Goal: Task Accomplishment & Management: Manage account settings

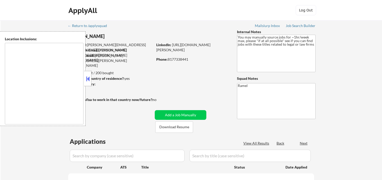
select select ""pending""
type textarea "remote"
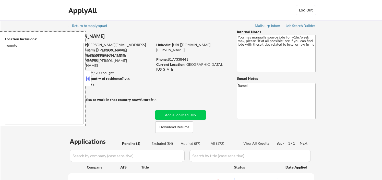
drag, startPoint x: 90, startPoint y: 78, endPoint x: 121, endPoint y: 83, distance: 31.1
click at [90, 78] on button at bounding box center [88, 79] width 6 height 8
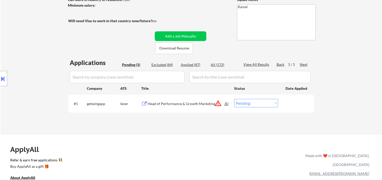
scroll to position [85, 0]
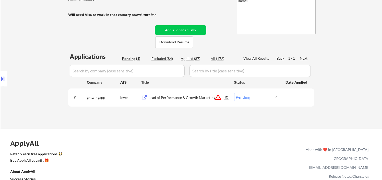
drag, startPoint x: 19, startPoint y: 46, endPoint x: 39, endPoint y: 52, distance: 20.4
click at [19, 46] on div "Location Inclusions: remote" at bounding box center [45, 78] width 91 height 95
click at [176, 97] on div "Head of Performance & Growth Marketing" at bounding box center [186, 97] width 77 height 5
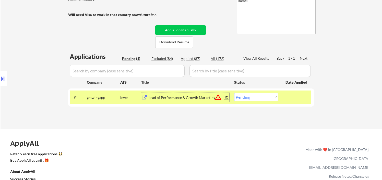
click at [256, 99] on select "Choose an option... Pending Applied Excluded (Questions) Excluded (Expired) Exc…" at bounding box center [256, 97] width 44 height 8
select select ""excluded__bad_match_""
click at [234, 93] on select "Choose an option... Pending Applied Excluded (Questions) Excluded (Expired) Exc…" at bounding box center [256, 97] width 44 height 8
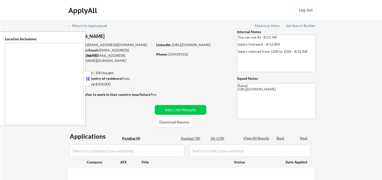
type textarea "remote"
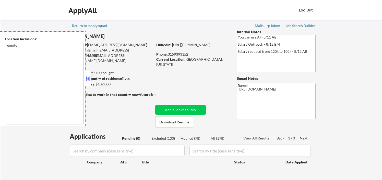
click at [352, 70] on div "← Return to /applysquad Mailslurp Inbox Job Search Builder Matt Kopyt User Emai…" at bounding box center [192, 105] width 382 height 170
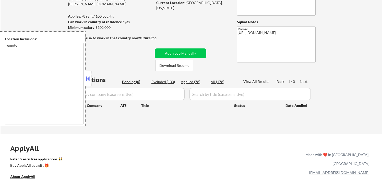
click at [89, 80] on button at bounding box center [88, 79] width 6 height 8
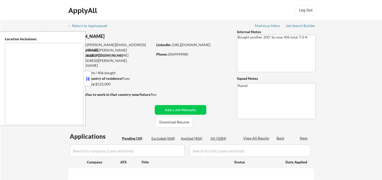
type textarea "remote"
select select ""pending""
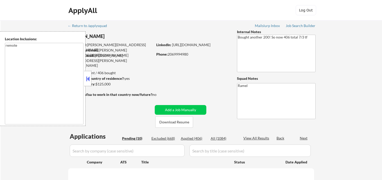
select select ""pending""
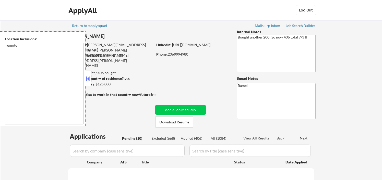
select select ""pending""
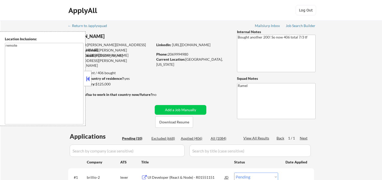
click at [88, 79] on button at bounding box center [88, 79] width 6 height 8
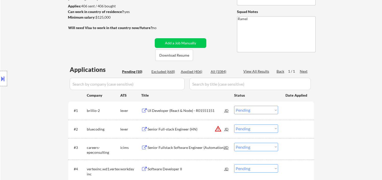
scroll to position [113, 0]
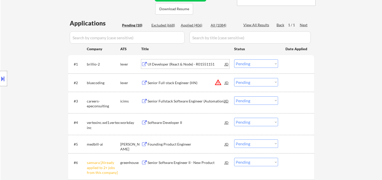
click at [177, 66] on div "UI Developer (React & Node) - R01551151" at bounding box center [186, 64] width 77 height 5
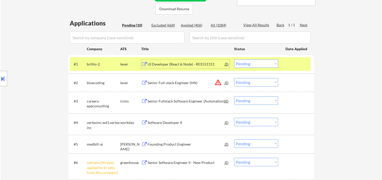
click at [240, 63] on select "Choose an option... Pending Applied Excluded (Questions) Excluded (Expired) Exc…" at bounding box center [256, 64] width 44 height 8
click at [234, 60] on select "Choose an option... Pending Applied Excluded (Questions) Excluded (Expired) Exc…" at bounding box center [256, 64] width 44 height 8
select select ""pending""
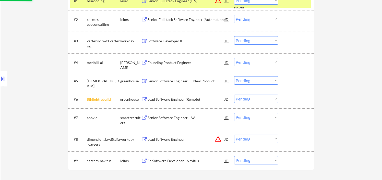
scroll to position [227, 0]
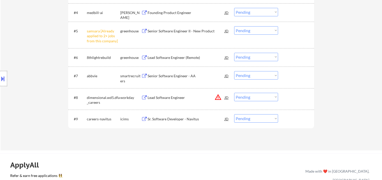
click at [243, 33] on select "Choose an option... Pending Applied Excluded (Questions) Excluded (Expired) Exc…" at bounding box center [256, 30] width 44 height 8
click at [234, 26] on select "Choose an option... Pending Applied Excluded (Questions) Excluded (Expired) Exc…" at bounding box center [256, 30] width 44 height 8
click at [182, 122] on div "Sr. Software Developer - Navitus" at bounding box center [186, 118] width 77 height 9
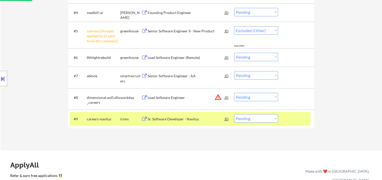
select select ""pending""
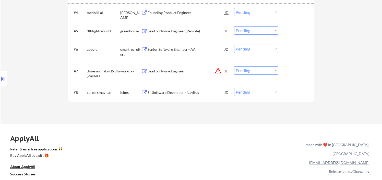
click at [255, 92] on select "Choose an option... Pending Applied Excluded (Questions) Excluded (Expired) Exc…" at bounding box center [256, 92] width 44 height 8
select select ""excluded__salary_""
click at [234, 88] on select "Choose an option... Pending Applied Excluded (Questions) Excluded (Expired) Exc…" at bounding box center [256, 92] width 44 height 8
click at [168, 74] on div "Lead Software Engineer" at bounding box center [186, 70] width 77 height 9
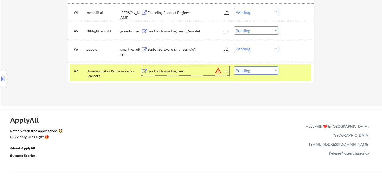
click at [262, 68] on select "Choose an option... Pending Applied Excluded (Questions) Excluded (Expired) Exc…" at bounding box center [256, 70] width 44 height 8
select select ""excluded__bad_match_""
click at [234, 66] on select "Choose an option... Pending Applied Excluded (Questions) Excluded (Expired) Exc…" at bounding box center [256, 70] width 44 height 8
click at [165, 48] on div "Senior Software Engineer - AA" at bounding box center [186, 49] width 77 height 5
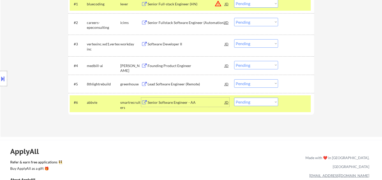
scroll to position [198, 0]
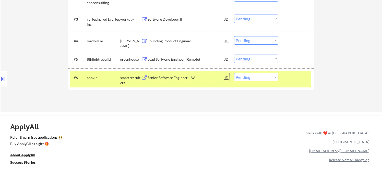
click at [252, 79] on select "Choose an option... Pending Applied Excluded (Questions) Excluded (Expired) Exc…" at bounding box center [256, 77] width 44 height 8
select select ""applied""
click at [234, 73] on select "Choose an option... Pending Applied Excluded (Questions) Excluded (Expired) Exc…" at bounding box center [256, 77] width 44 height 8
click at [174, 61] on div "Lead Software Engineer (Remote)" at bounding box center [186, 59] width 77 height 5
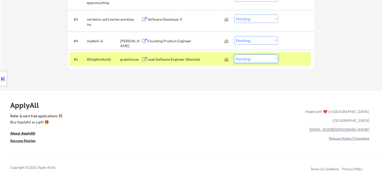
drag, startPoint x: 258, startPoint y: 59, endPoint x: 257, endPoint y: 62, distance: 2.9
click at [258, 59] on select "Choose an option... Pending Applied Excluded (Questions) Excluded (Expired) Exc…" at bounding box center [256, 59] width 44 height 8
select select ""applied""
click at [234, 55] on select "Choose an option... Pending Applied Excluded (Questions) Excluded (Expired) Exc…" at bounding box center [256, 59] width 44 height 8
click at [168, 39] on div "Founding Product Engineer" at bounding box center [186, 41] width 77 height 5
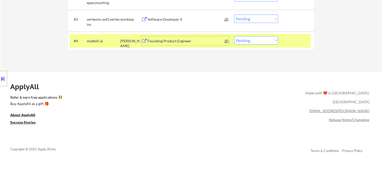
click at [255, 42] on select "Choose an option... Pending Applied Excluded (Questions) Excluded (Expired) Exc…" at bounding box center [256, 40] width 44 height 8
select select ""applied""
click at [234, 36] on select "Choose an option... Pending Applied Excluded (Questions) Excluded (Expired) Exc…" at bounding box center [256, 40] width 44 height 8
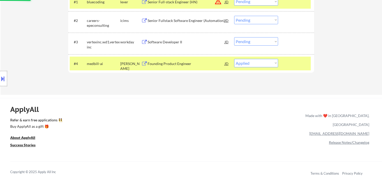
scroll to position [142, 0]
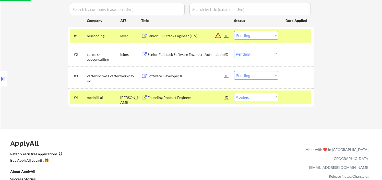
click at [175, 76] on div "Software Developer II" at bounding box center [186, 76] width 77 height 5
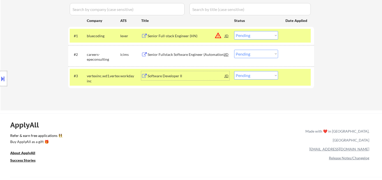
click at [247, 73] on select "Choose an option... Pending Applied Excluded (Questions) Excluded (Expired) Exc…" at bounding box center [256, 75] width 44 height 8
select select ""excluded__bad_match_""
click at [234, 71] on select "Choose an option... Pending Applied Excluded (Questions) Excluded (Expired) Exc…" at bounding box center [256, 75] width 44 height 8
click at [194, 57] on div "Senior Fullstack Software Engineer (Automation)" at bounding box center [186, 54] width 77 height 9
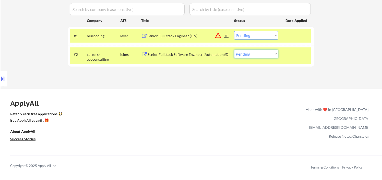
click at [242, 53] on select "Choose an option... Pending Applied Excluded (Questions) Excluded (Expired) Exc…" at bounding box center [256, 54] width 44 height 8
click at [243, 54] on select "Choose an option... Pending Applied Excluded (Questions) Excluded (Expired) Exc…" at bounding box center [256, 54] width 44 height 8
select select ""excluded__expired_""
click at [234, 50] on select "Choose an option... Pending Applied Excluded (Questions) Excluded (Expired) Exc…" at bounding box center [256, 54] width 44 height 8
click at [194, 33] on div "Senior Full-stack Engineer (HN)" at bounding box center [186, 35] width 77 height 5
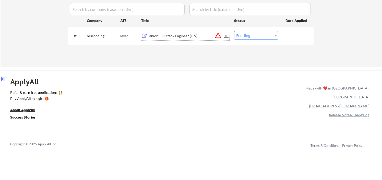
click at [256, 35] on select "Choose an option... Pending Applied Excluded (Questions) Excluded (Expired) Exc…" at bounding box center [256, 35] width 44 height 8
select select ""excluded__location_""
click at [234, 31] on select "Choose an option... Pending Applied Excluded (Questions) Excluded (Expired) Exc…" at bounding box center [256, 35] width 44 height 8
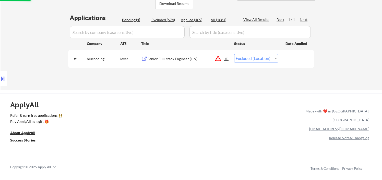
scroll to position [85, 0]
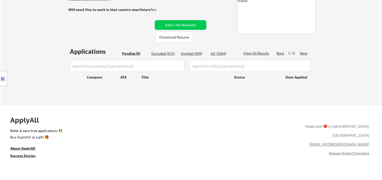
click at [25, 47] on div "Location Inclusions: remote" at bounding box center [45, 78] width 91 height 95
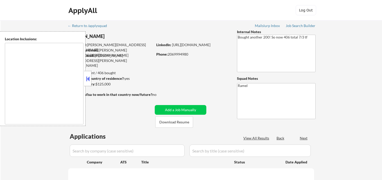
select select ""pending""
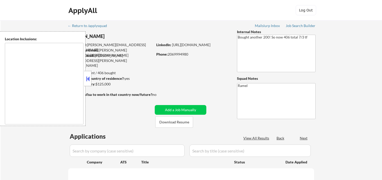
select select ""pending""
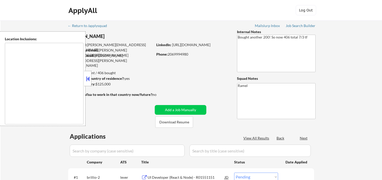
type textarea "remote"
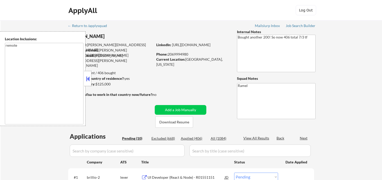
click at [198, 137] on div "Applied (406)" at bounding box center [194, 138] width 26 height 5
click at [256, 139] on div "View All Results" at bounding box center [256, 138] width 27 height 5
select select ""applied""
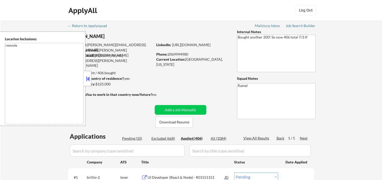
select select ""applied""
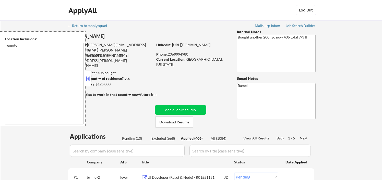
select select ""applied""
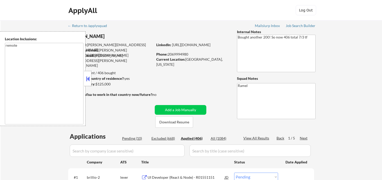
select select ""applied""
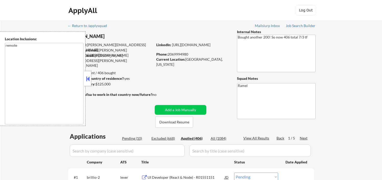
select select ""applied""
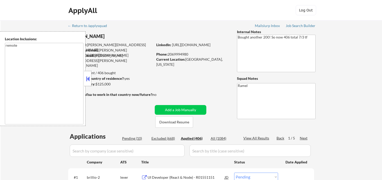
select select ""applied""
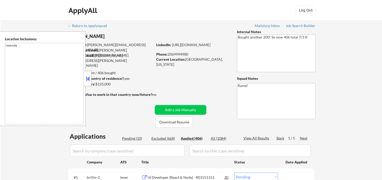
select select ""applied""
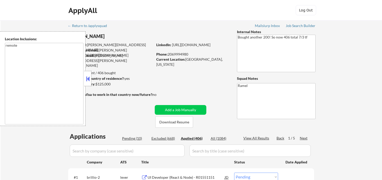
select select ""applied""
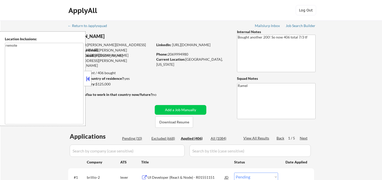
select select ""applied""
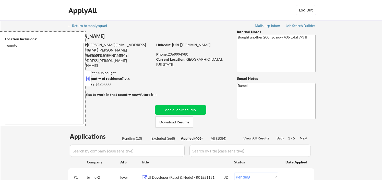
select select ""applied""
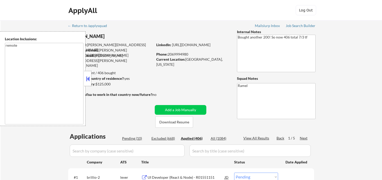
select select ""applied""
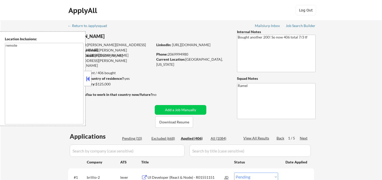
select select ""applied""
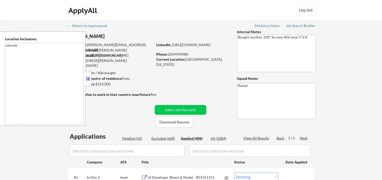
select select ""applied""
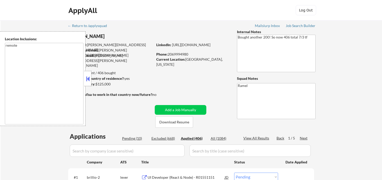
select select ""applied""
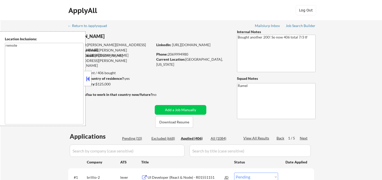
select select ""applied""
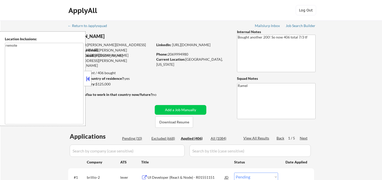
select select ""applied""
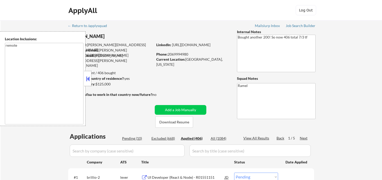
select select ""applied""
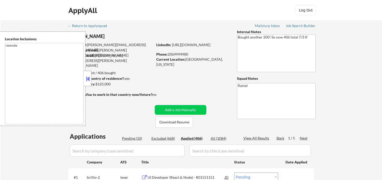
select select ""applied""
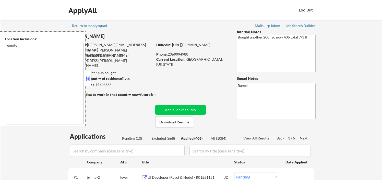
select select ""applied""
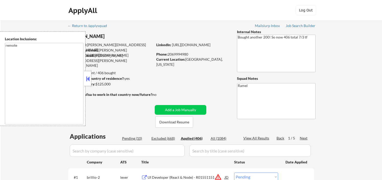
select select ""applied""
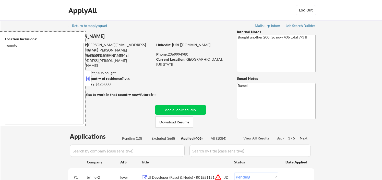
select select ""applied""
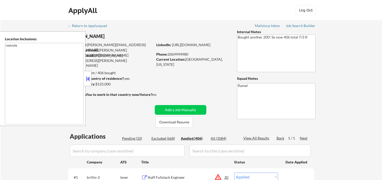
select select ""applied""
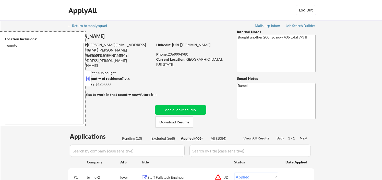
select select ""applied""
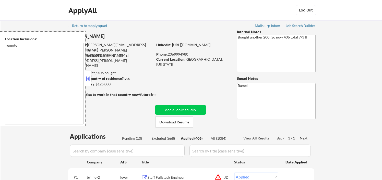
select select ""applied""
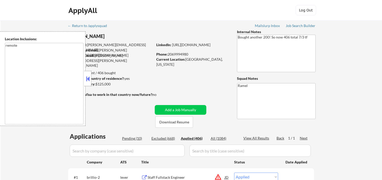
select select ""applied""
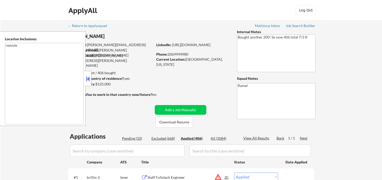
select select ""applied""
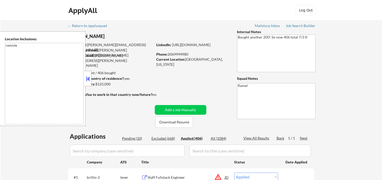
select select ""applied""
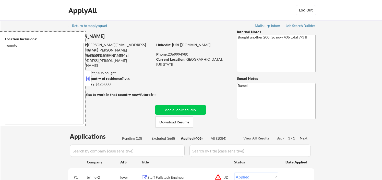
select select ""applied""
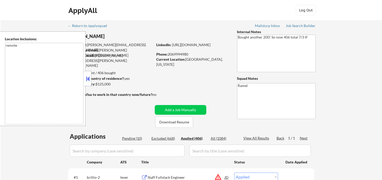
select select ""applied""
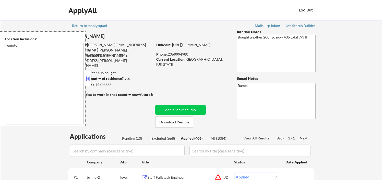
select select ""applied""
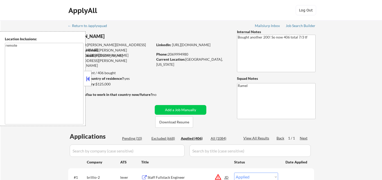
select select ""applied""
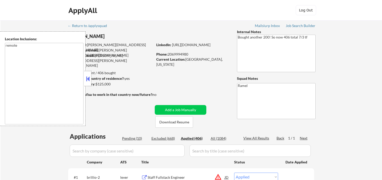
select select ""applied""
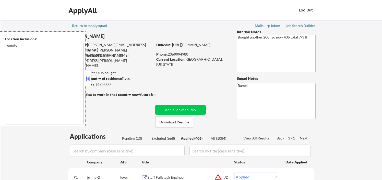
select select ""applied""
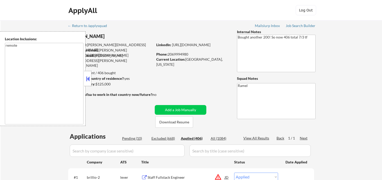
select select ""applied""
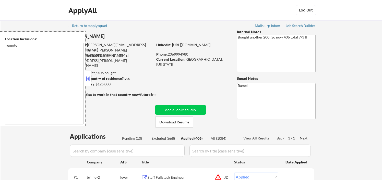
select select ""applied""
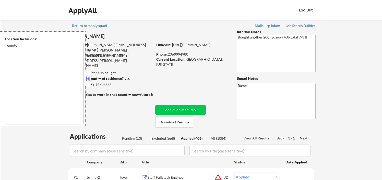
select select ""applied""
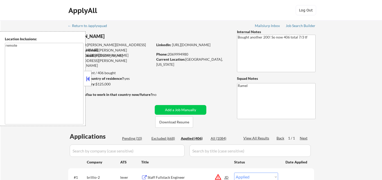
select select ""applied""
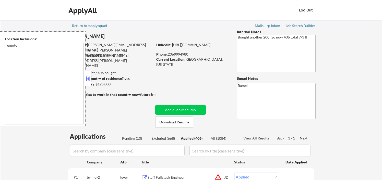
select select ""applied""
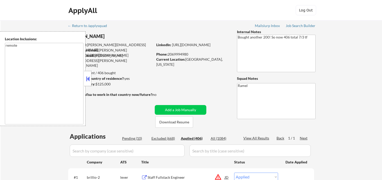
select select ""applied""
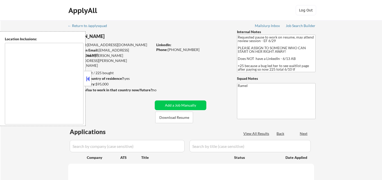
select select ""pending""
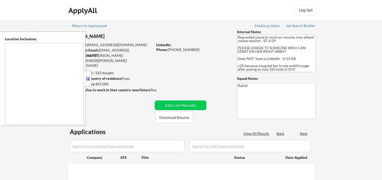
select select ""pending""
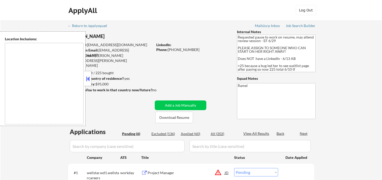
type textarea "[GEOGRAPHIC_DATA], [GEOGRAPHIC_DATA] [GEOGRAPHIC_DATA], [GEOGRAPHIC_DATA] [GEOG…"
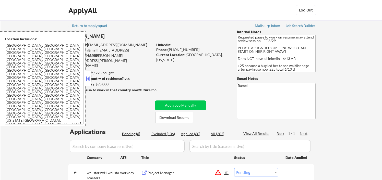
drag, startPoint x: 88, startPoint y: 79, endPoint x: 100, endPoint y: 78, distance: 11.8
click at [88, 79] on button at bounding box center [88, 79] width 6 height 8
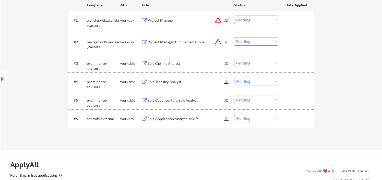
scroll to position [170, 0]
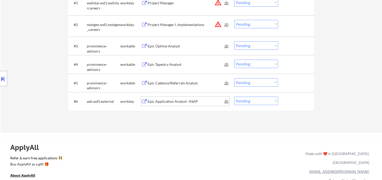
click at [178, 102] on div "Epic Application Analyst- ASAP" at bounding box center [186, 101] width 77 height 5
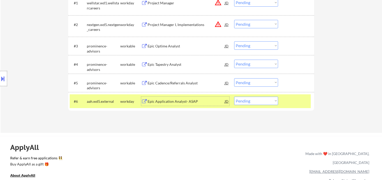
click at [197, 84] on div "Epic Cadence/Referrals Analyst" at bounding box center [186, 83] width 77 height 5
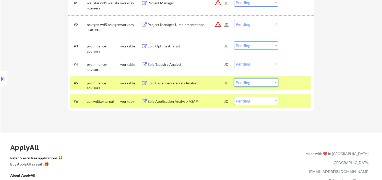
click at [268, 84] on select "Choose an option... Pending Applied Excluded (Questions) Excluded (Expired) Exc…" at bounding box center [256, 82] width 44 height 8
click at [234, 78] on select "Choose an option... Pending Applied Excluded (Questions) Excluded (Expired) Exc…" at bounding box center [256, 82] width 44 height 8
click at [165, 63] on div "Epic Tapestry Analyst" at bounding box center [186, 64] width 77 height 5
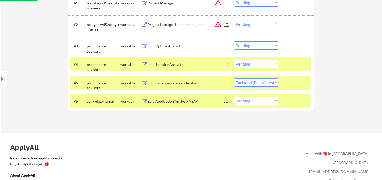
select select ""pending""
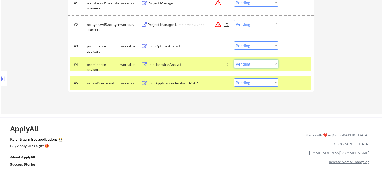
click at [253, 67] on select "Choose an option... Pending Applied Excluded (Questions) Excluded (Expired) Exc…" at bounding box center [256, 64] width 44 height 8
select select ""excluded__bad_match_""
click at [234, 60] on select "Choose an option... Pending Applied Excluded (Questions) Excluded (Expired) Exc…" at bounding box center [256, 64] width 44 height 8
click at [156, 47] on div "Epic Optime Analyst" at bounding box center [186, 46] width 77 height 5
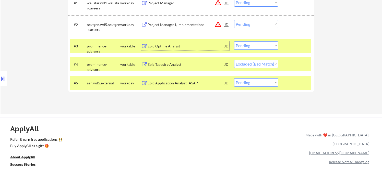
click at [258, 46] on select "Choose an option... Pending Applied Excluded (Questions) Excluded (Expired) Exc…" at bounding box center [256, 45] width 44 height 8
select select ""excluded__bad_match_""
click at [234, 41] on select "Choose an option... Pending Applied Excluded (Questions) Excluded (Expired) Exc…" at bounding box center [256, 45] width 44 height 8
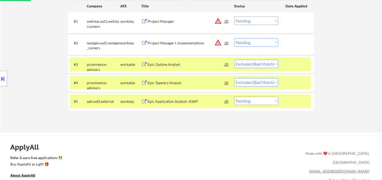
scroll to position [142, 0]
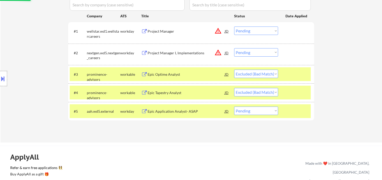
select select ""pending""
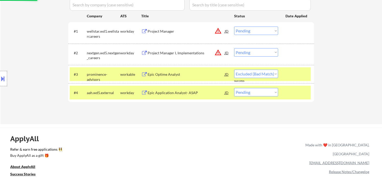
select select ""pending""
click at [183, 54] on div "Project Manager I, Implementations" at bounding box center [186, 53] width 77 height 5
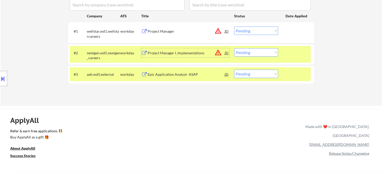
click at [266, 54] on select "Choose an option... Pending Applied Excluded (Questions) Excluded (Expired) Exc…" at bounding box center [256, 52] width 44 height 8
click at [234, 48] on select "Choose an option... Pending Applied Excluded (Questions) Excluded (Expired) Exc…" at bounding box center [256, 52] width 44 height 8
select select ""pending""
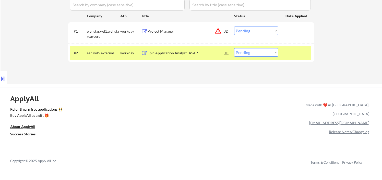
click at [165, 34] on div "Project Manager" at bounding box center [186, 31] width 77 height 9
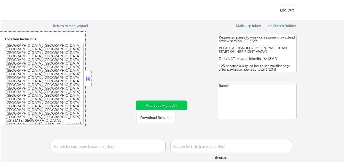
select select ""pending""
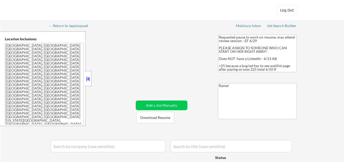
select select ""pending""
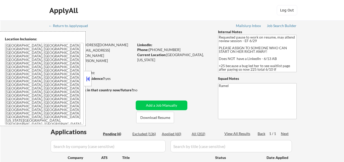
select select ""pending""
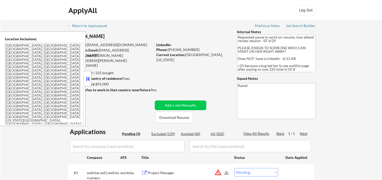
click at [184, 49] on div "Phone: [PHONE_NUMBER]" at bounding box center [192, 49] width 72 height 5
copy div "17139036468"
select select ""pending""
